Goal: Connect with others: Connect with others

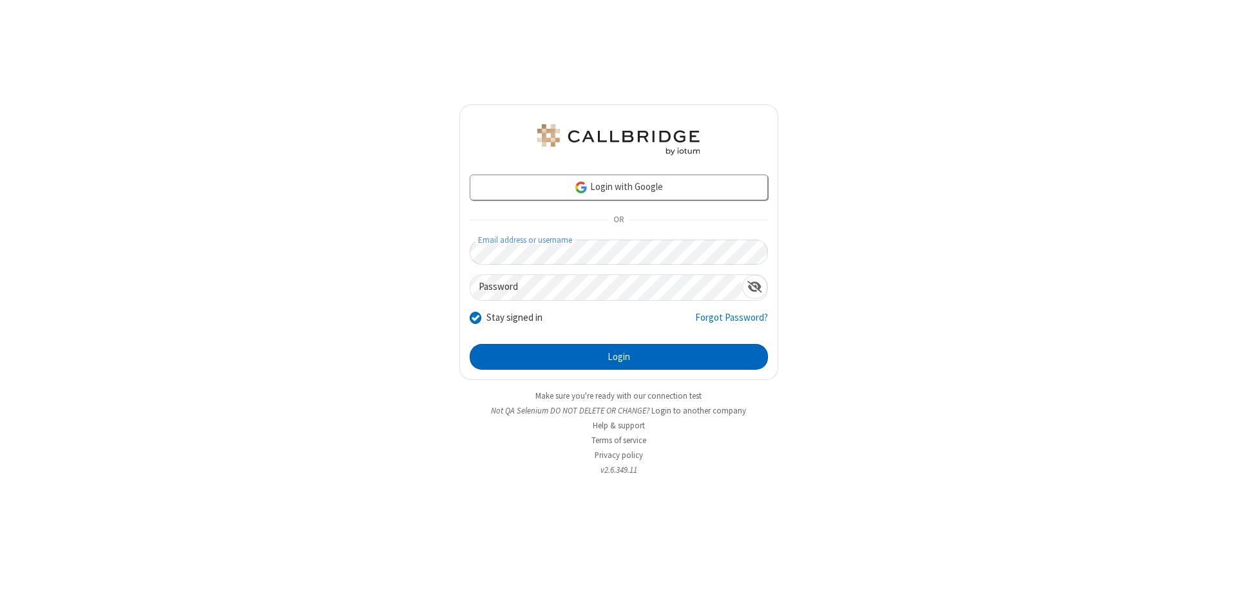
click at [619, 357] on button "Login" at bounding box center [619, 357] width 298 height 26
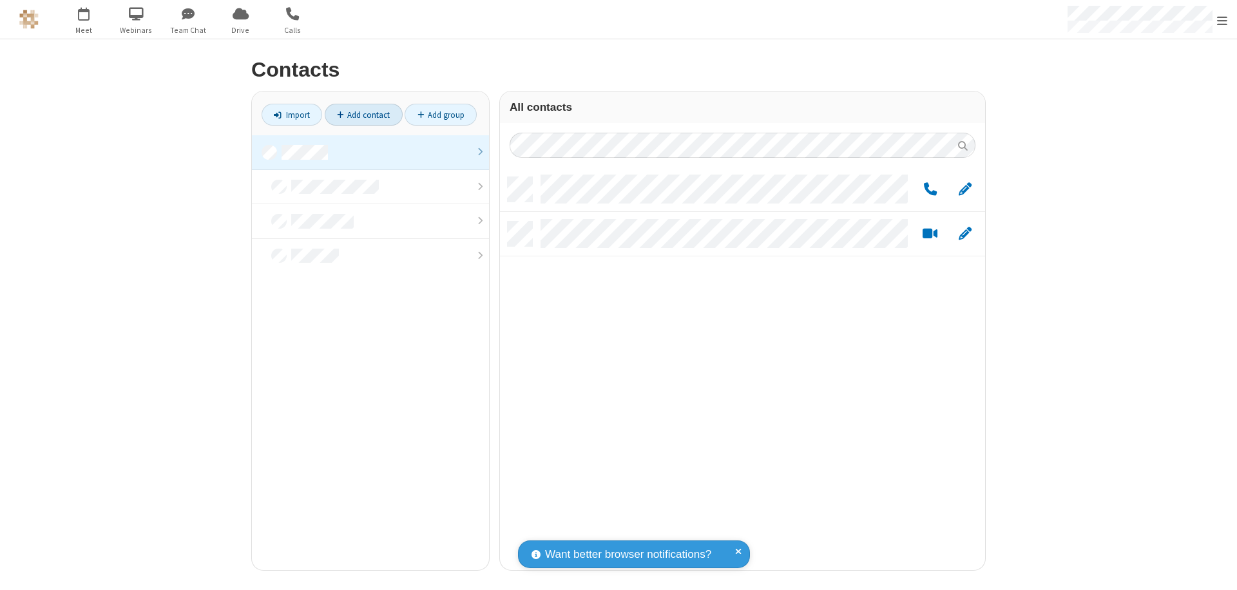
click at [370, 152] on link at bounding box center [370, 152] width 237 height 35
click at [363, 115] on link "Add contact" at bounding box center [364, 115] width 78 height 22
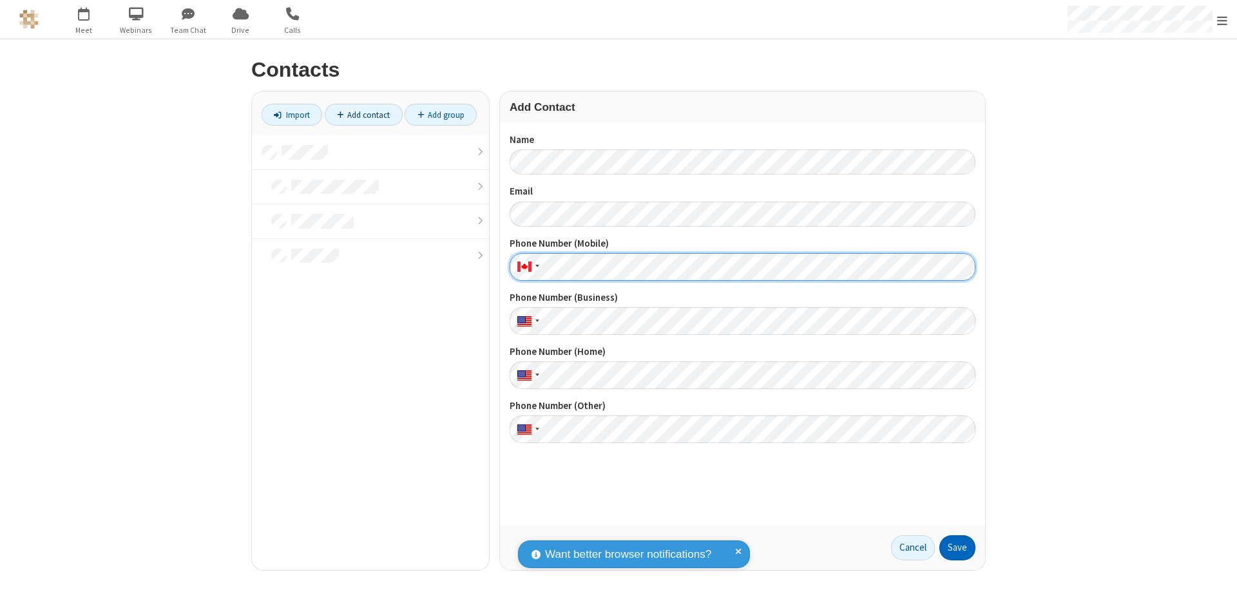
click at [957, 548] on button "Save" at bounding box center [957, 548] width 36 height 26
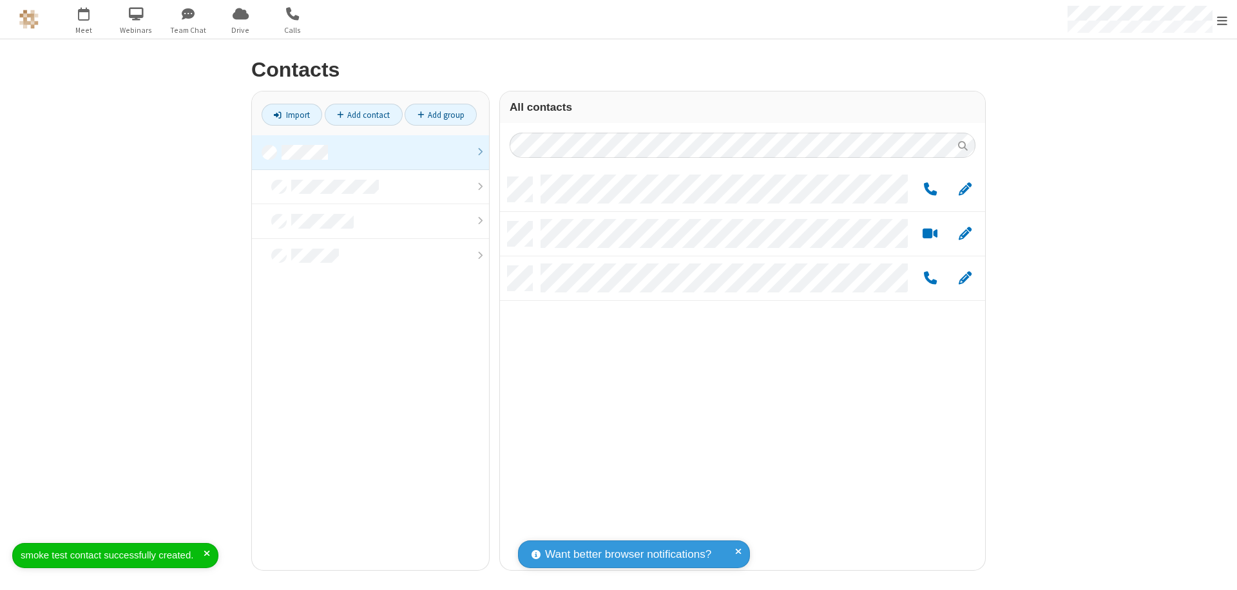
scroll to position [393, 475]
